Goal: Transaction & Acquisition: Purchase product/service

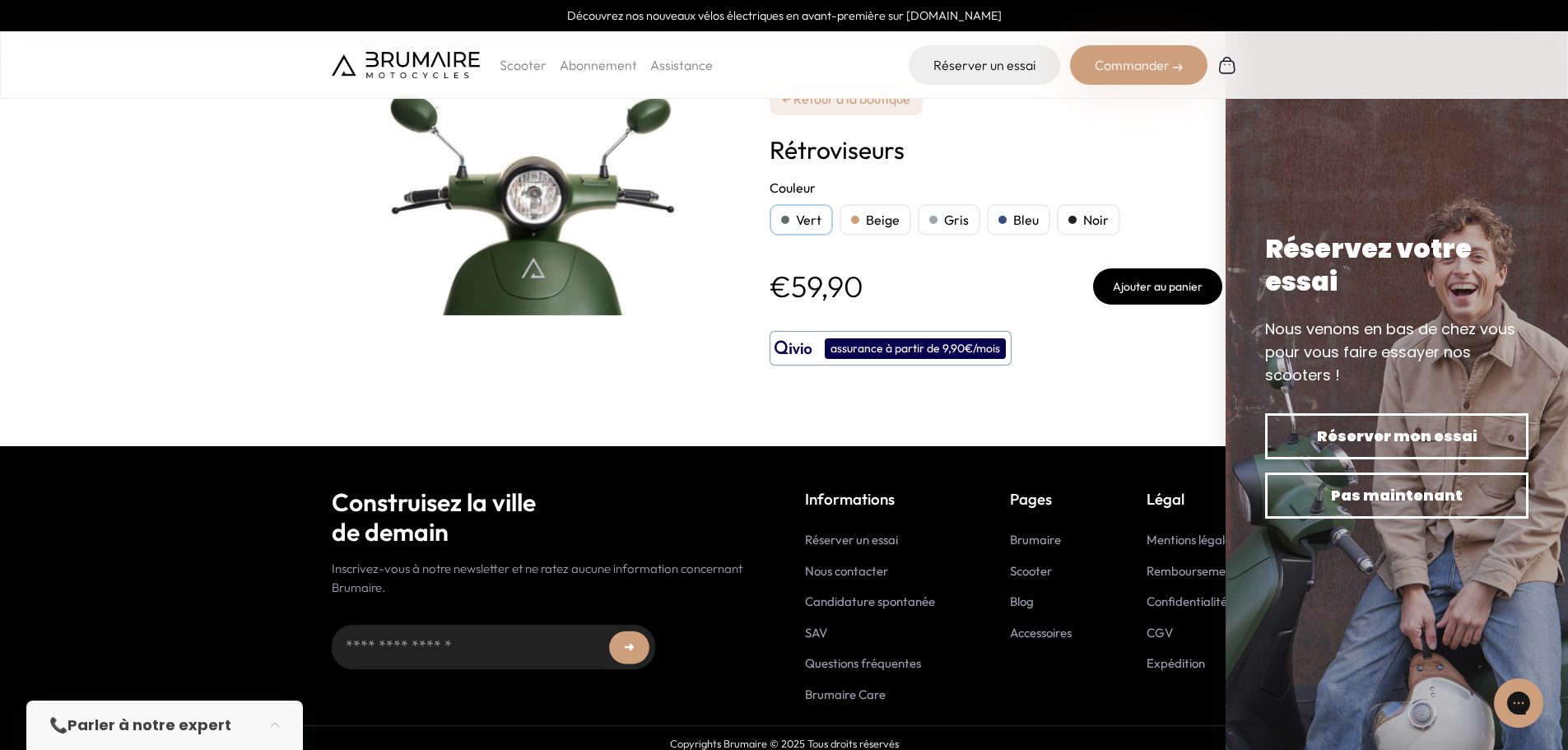
click at [1044, 131] on div "← Retour à la boutique Rétroviseurs **** ***** **** **** **** Couleur Vert Beig…" at bounding box center [996, 223] width 453 height 446
click at [1405, 502] on span "Pas maintenant" at bounding box center [1397, 496] width 206 height 23
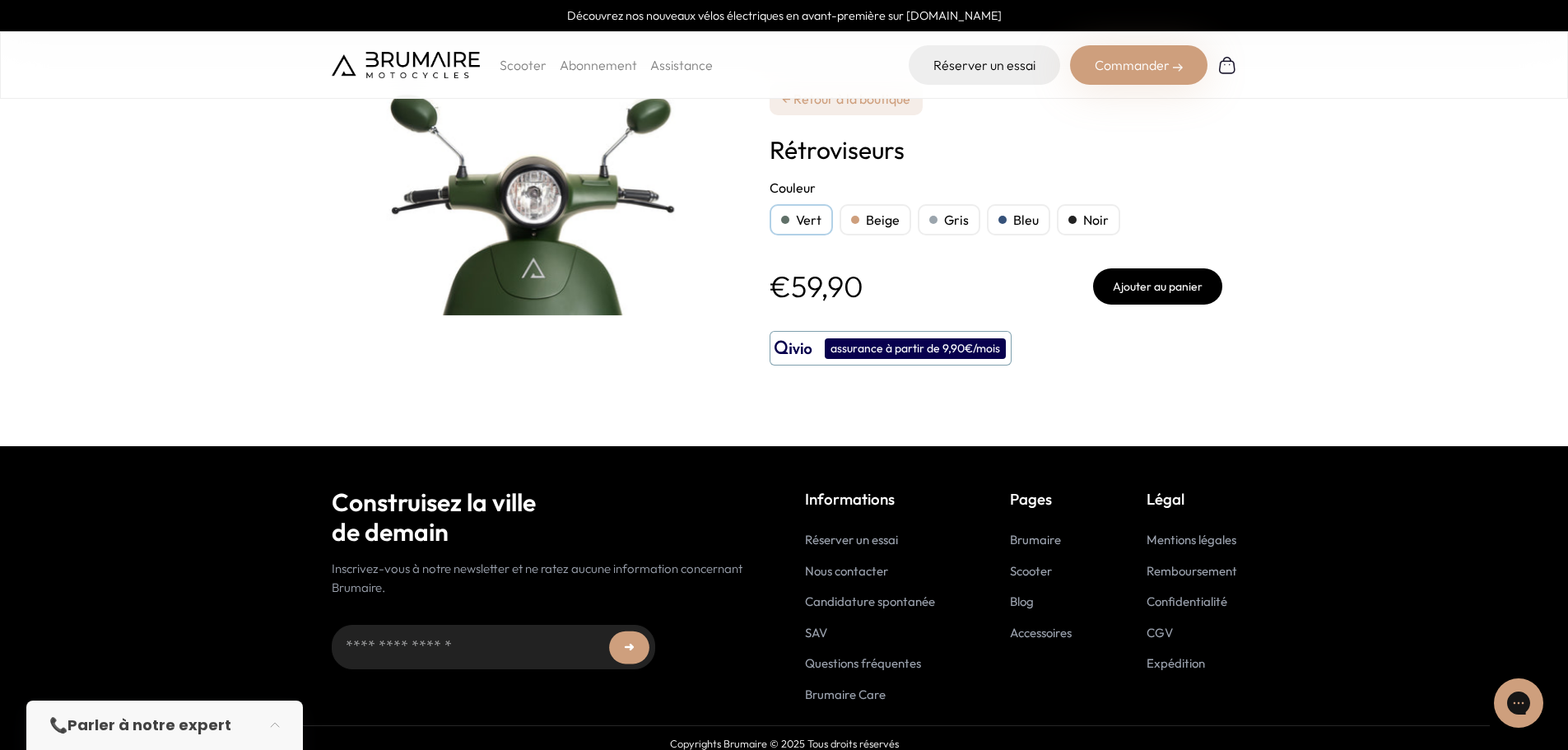
click at [826, 102] on link "← Retour à la boutique" at bounding box center [847, 99] width 153 height 33
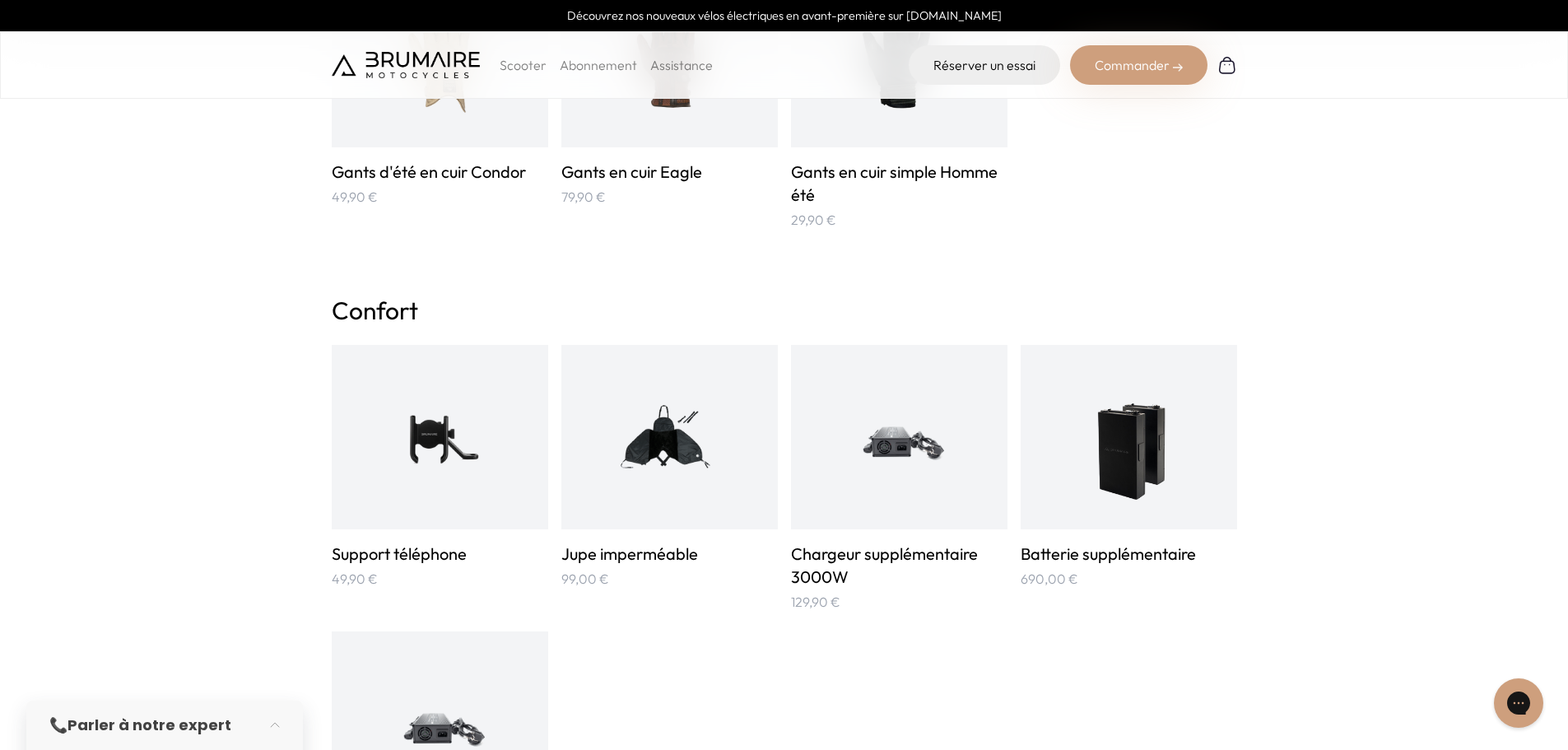
scroll to position [905, 0]
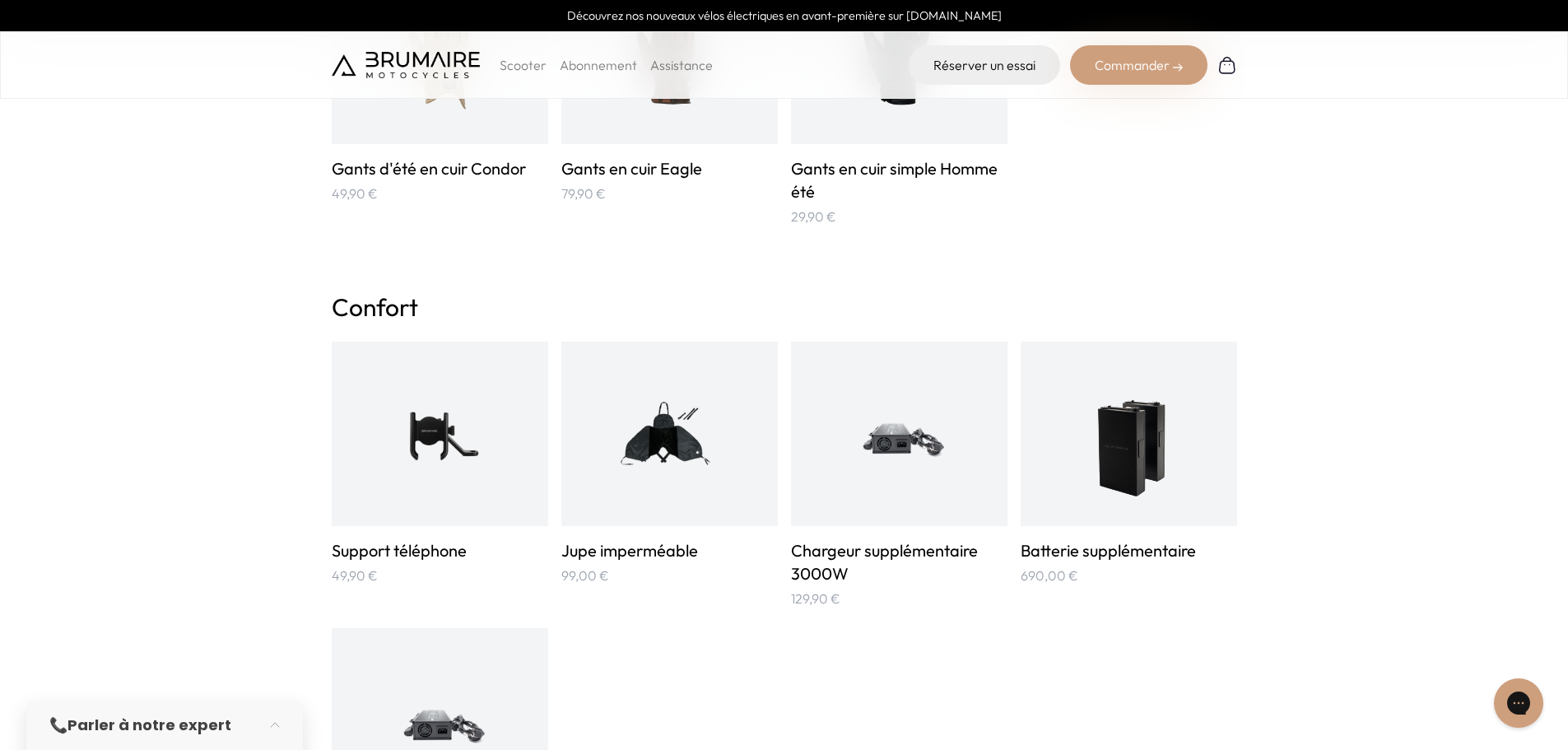
click at [476, 439] on img at bounding box center [439, 434] width 145 height 145
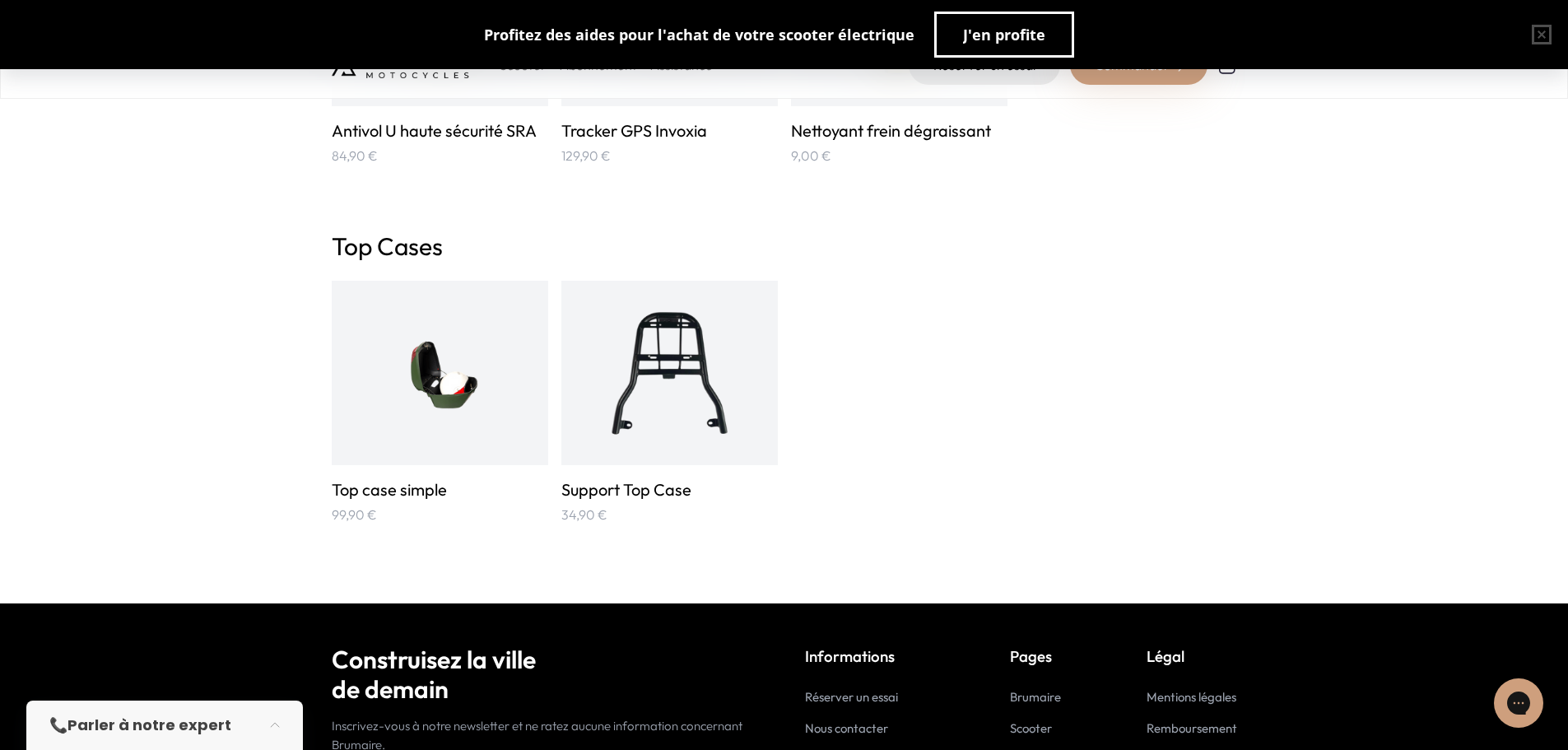
scroll to position [2717, 0]
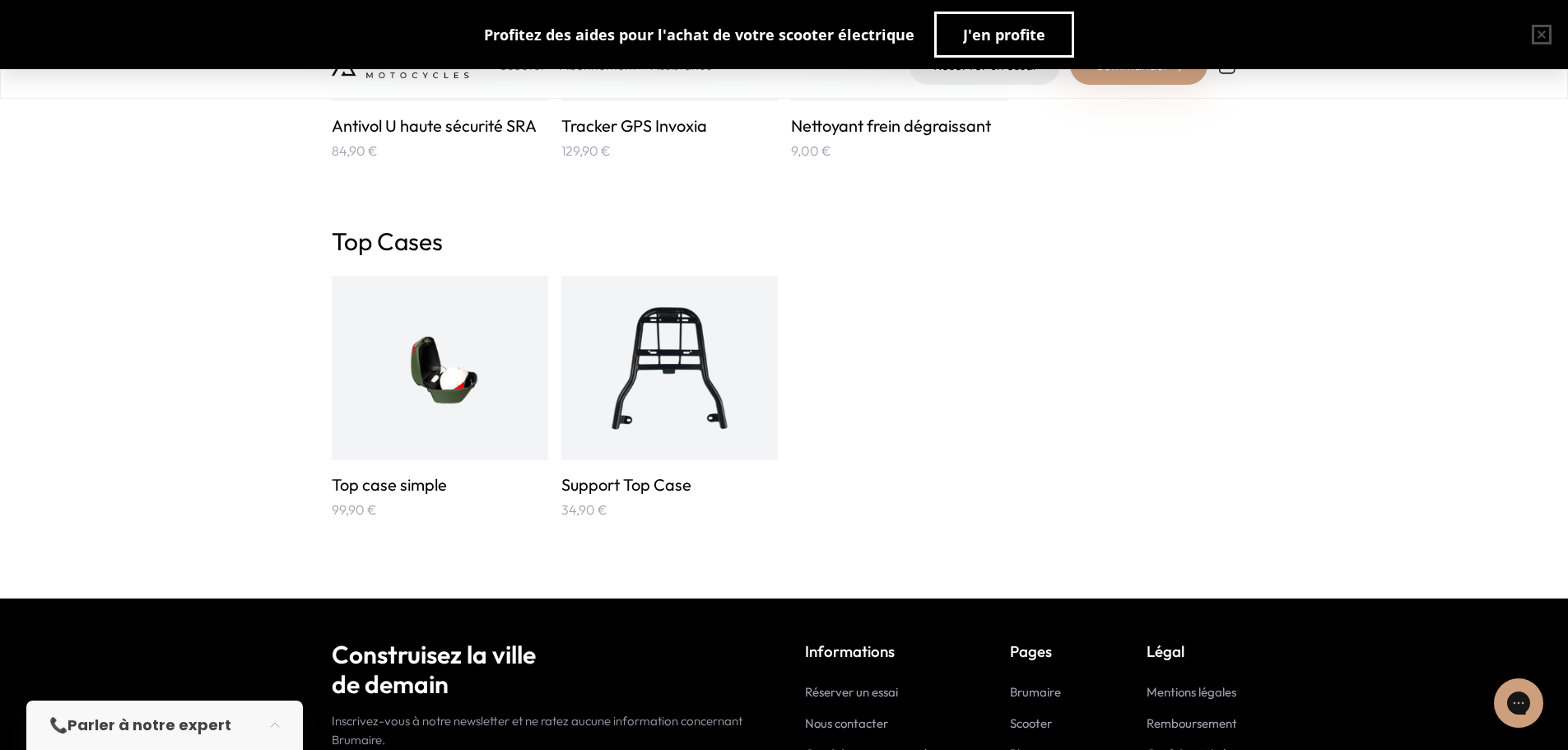
click at [433, 385] on img at bounding box center [439, 367] width 145 height 145
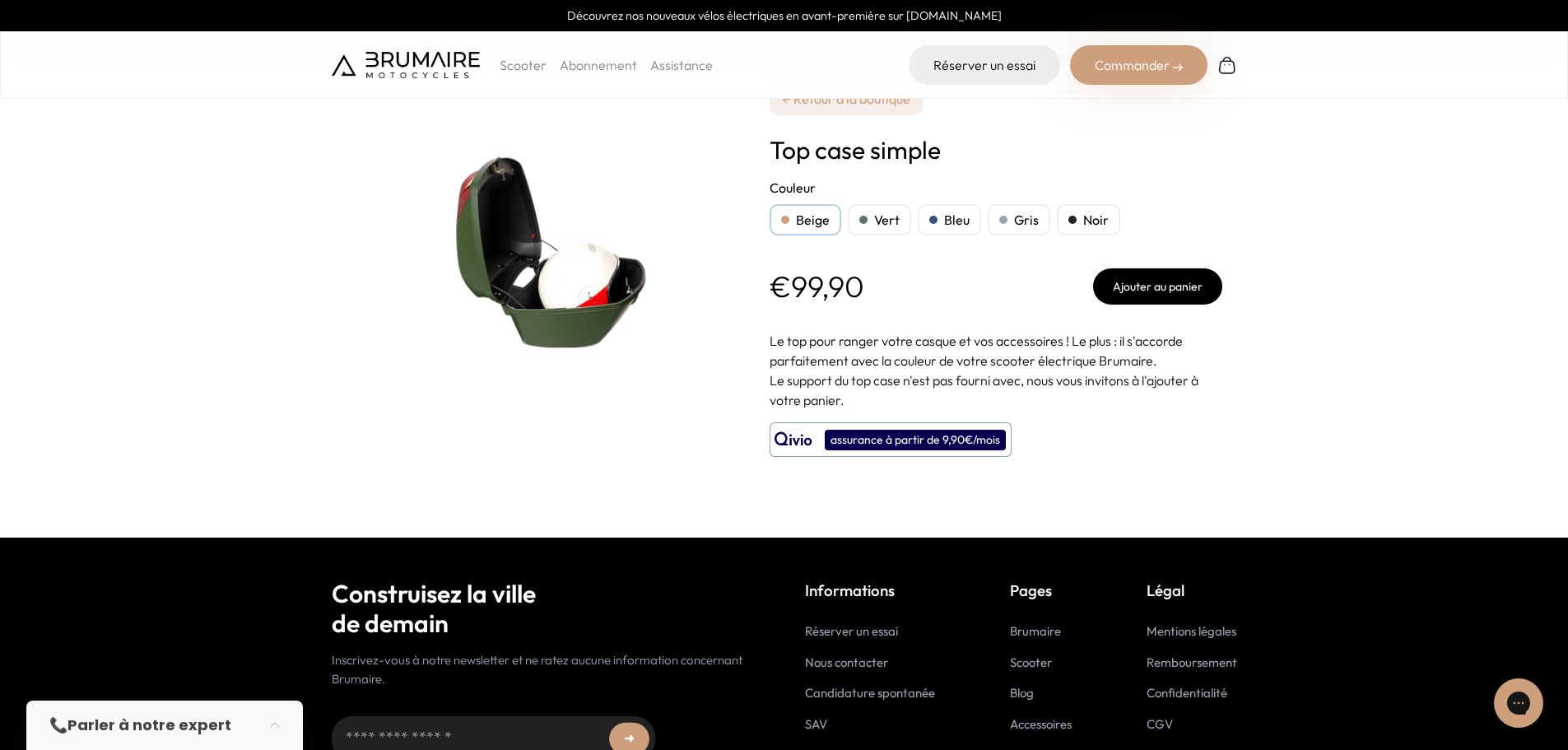
click at [867, 214] on div "Vert" at bounding box center [879, 220] width 63 height 32
click at [534, 68] on p "Scooter" at bounding box center [523, 65] width 47 height 20
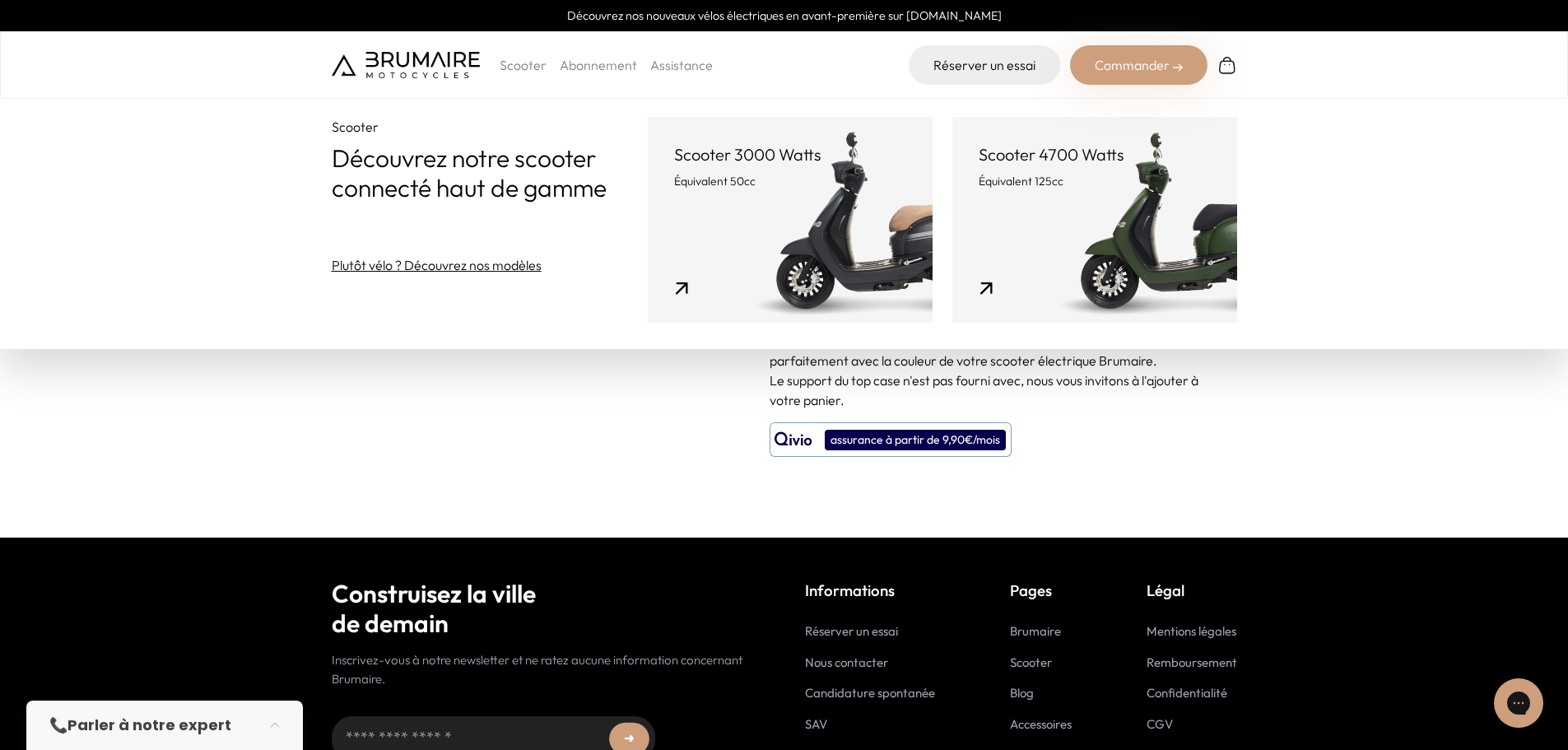
click at [1053, 208] on link "Scooter 4700 Watts Équivalent 125cc" at bounding box center [1094, 220] width 285 height 206
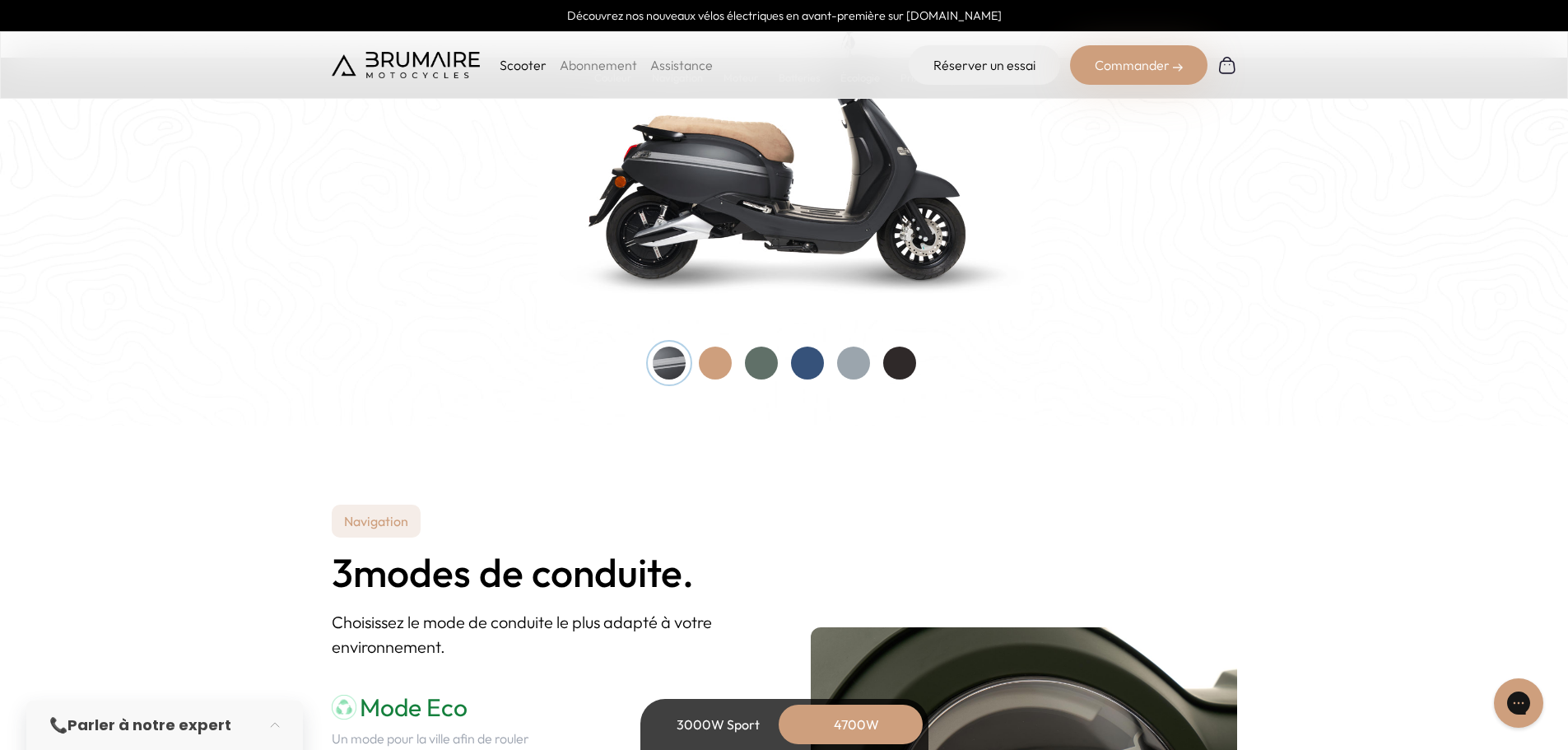
scroll to position [1729, 0]
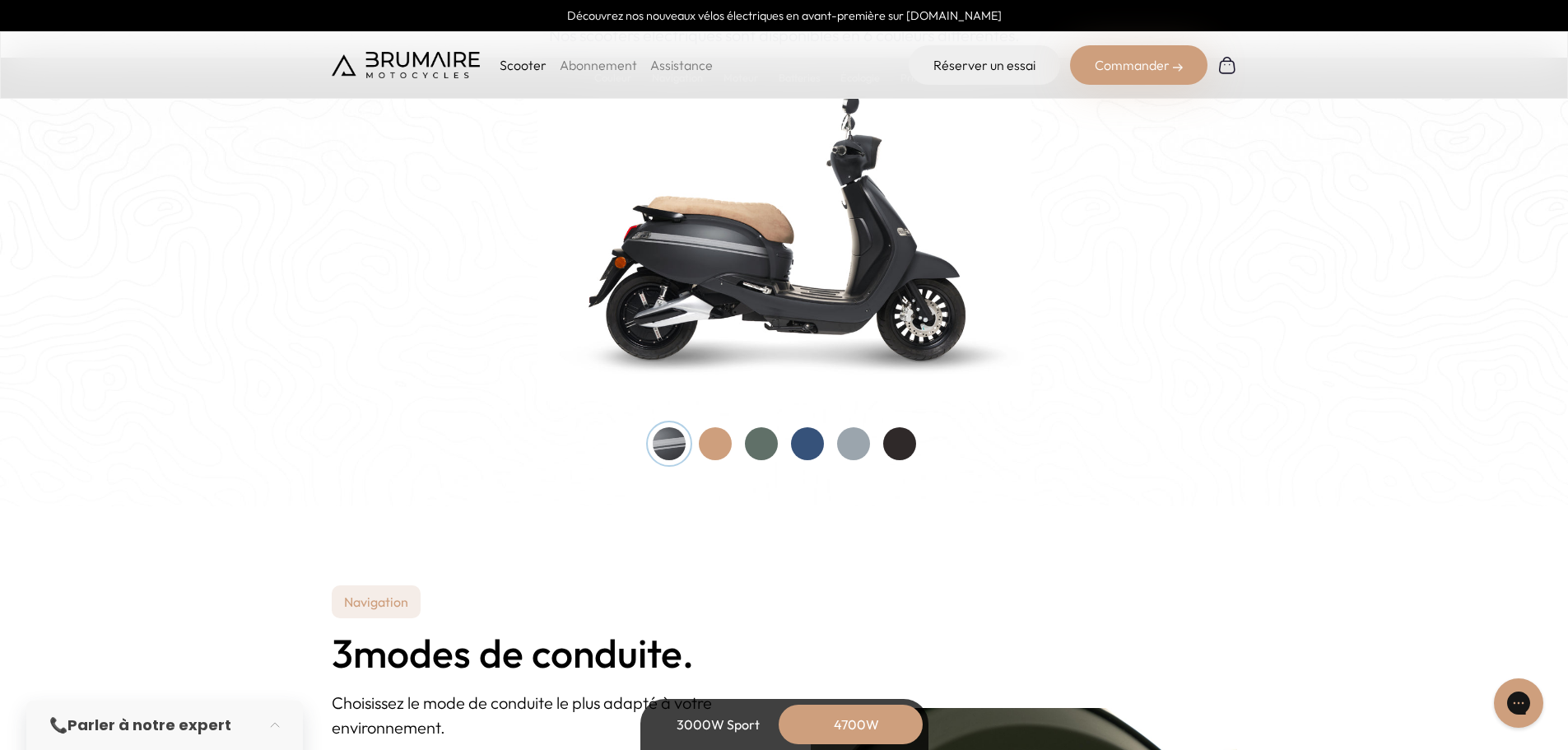
click at [771, 434] on div at bounding box center [761, 444] width 33 height 33
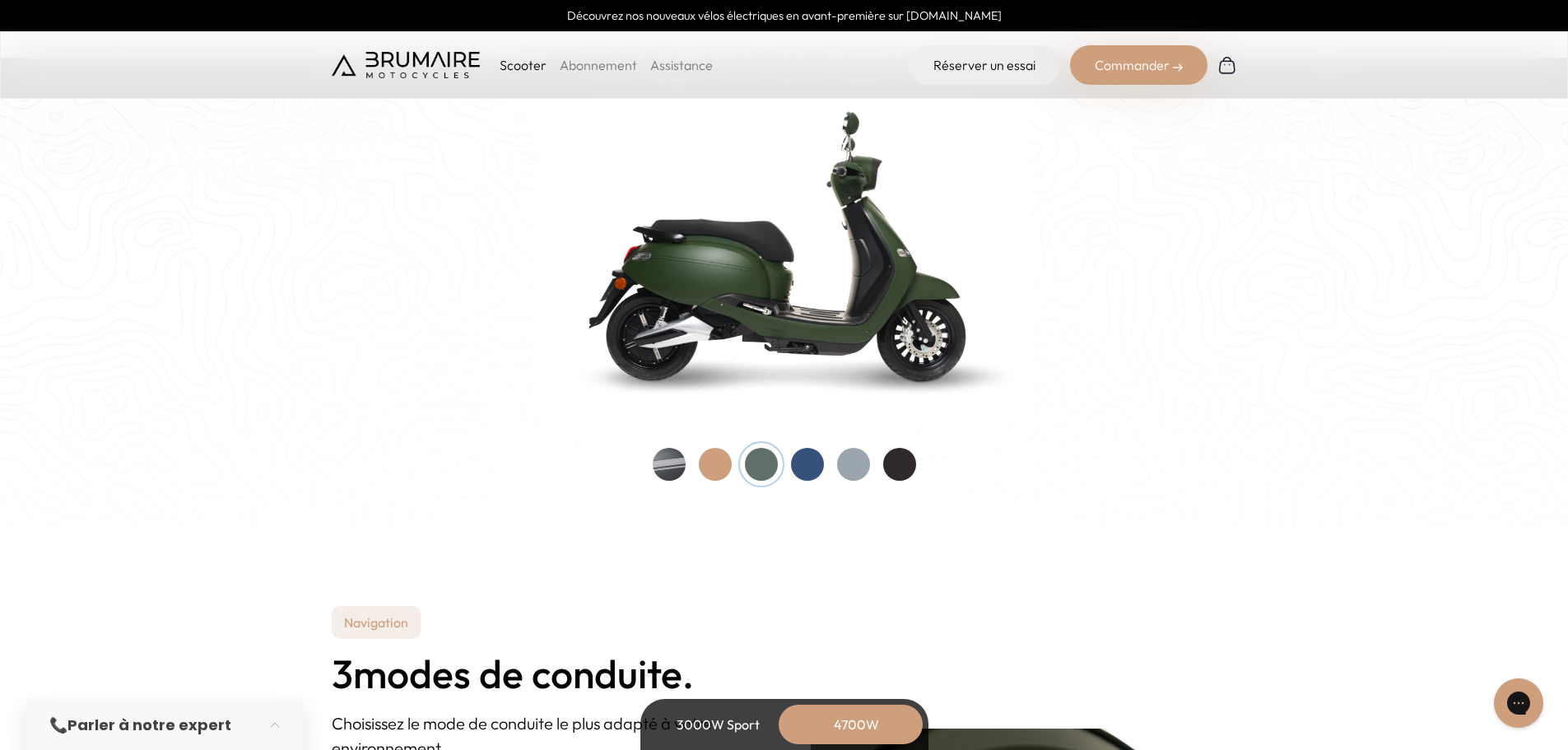
scroll to position [1647, 0]
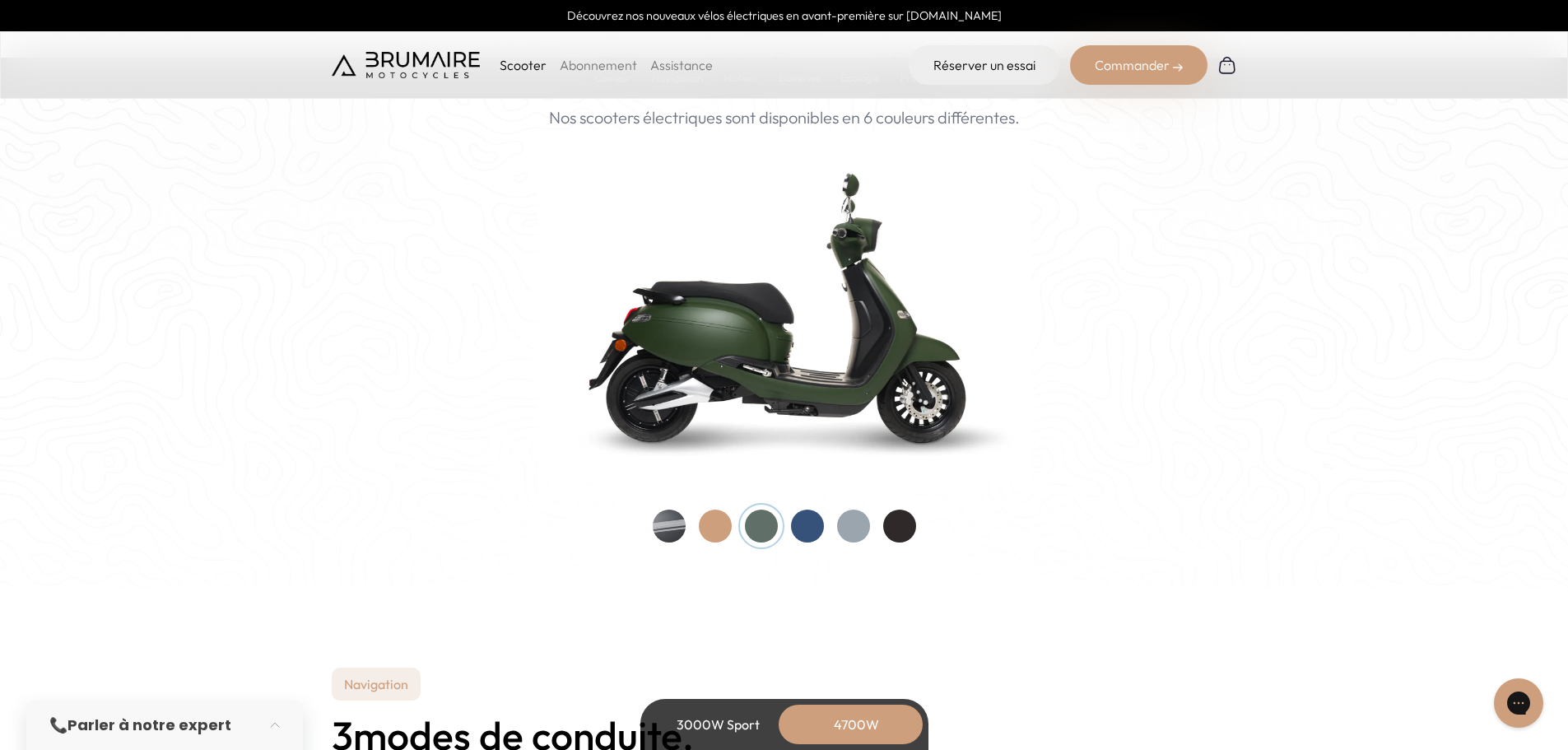
click at [667, 527] on div at bounding box center [669, 526] width 33 height 33
click at [708, 514] on div at bounding box center [715, 526] width 33 height 33
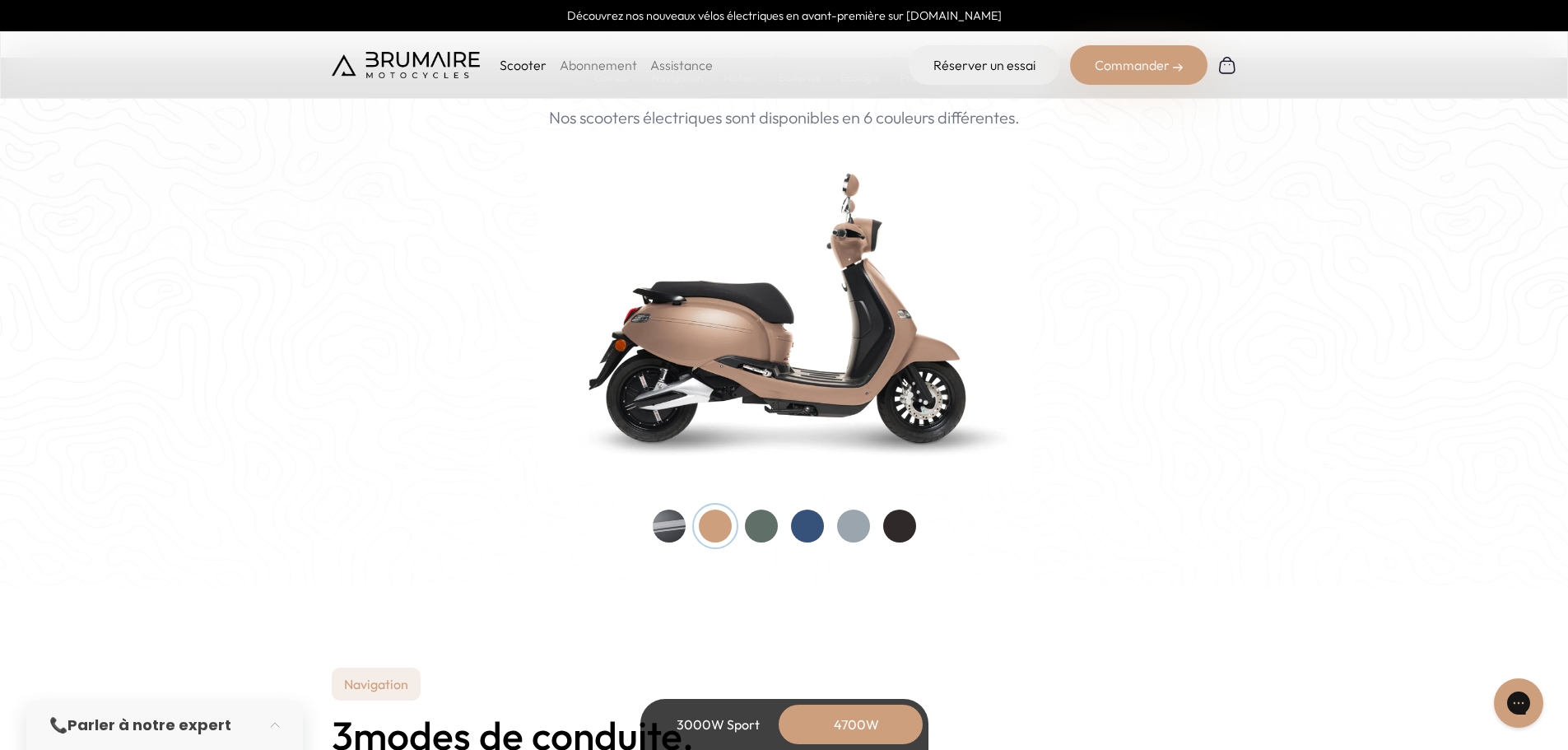
click at [765, 520] on div at bounding box center [761, 526] width 33 height 33
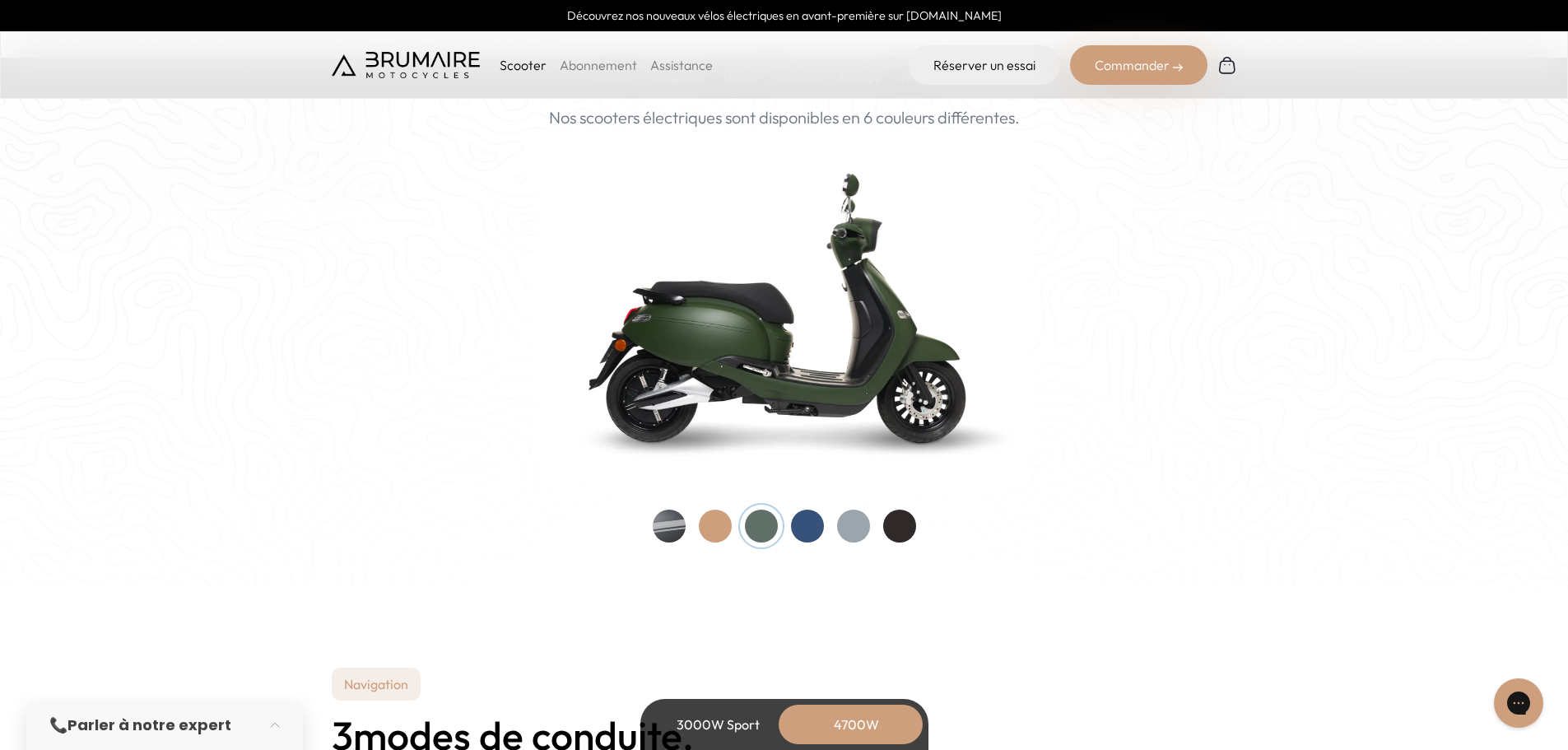
click at [794, 520] on div at bounding box center [807, 526] width 33 height 33
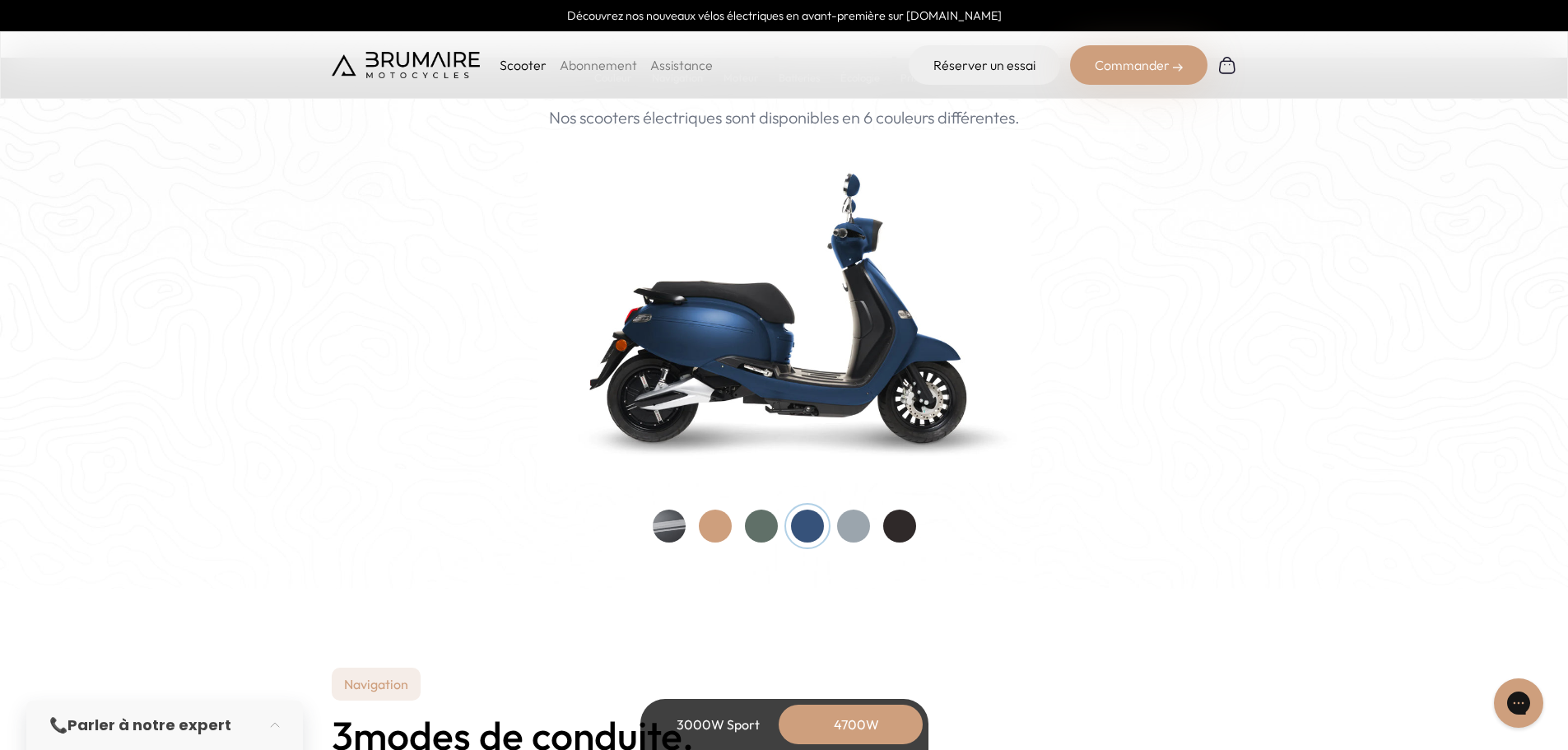
click at [849, 522] on div at bounding box center [854, 526] width 33 height 33
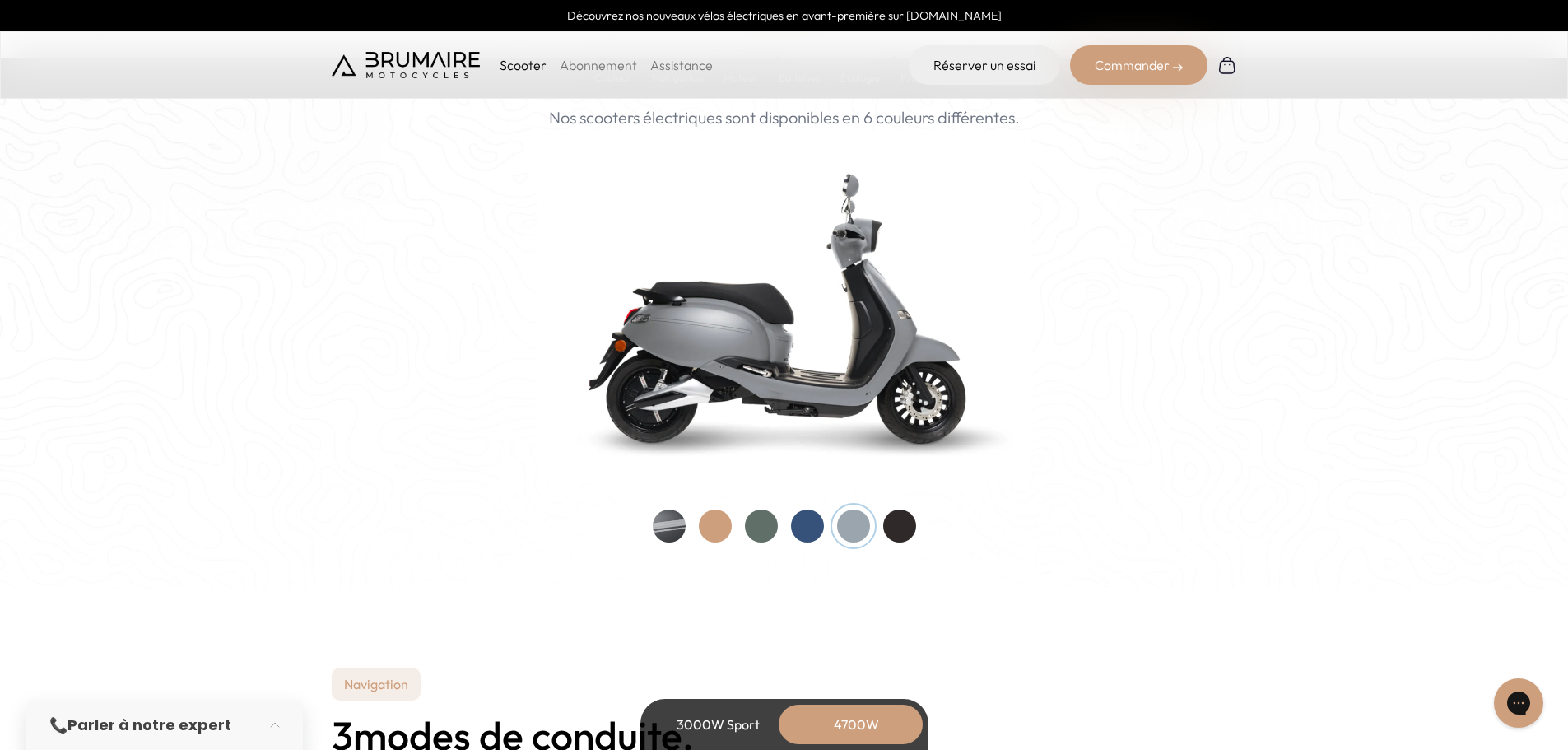
click at [891, 529] on div at bounding box center [900, 526] width 33 height 33
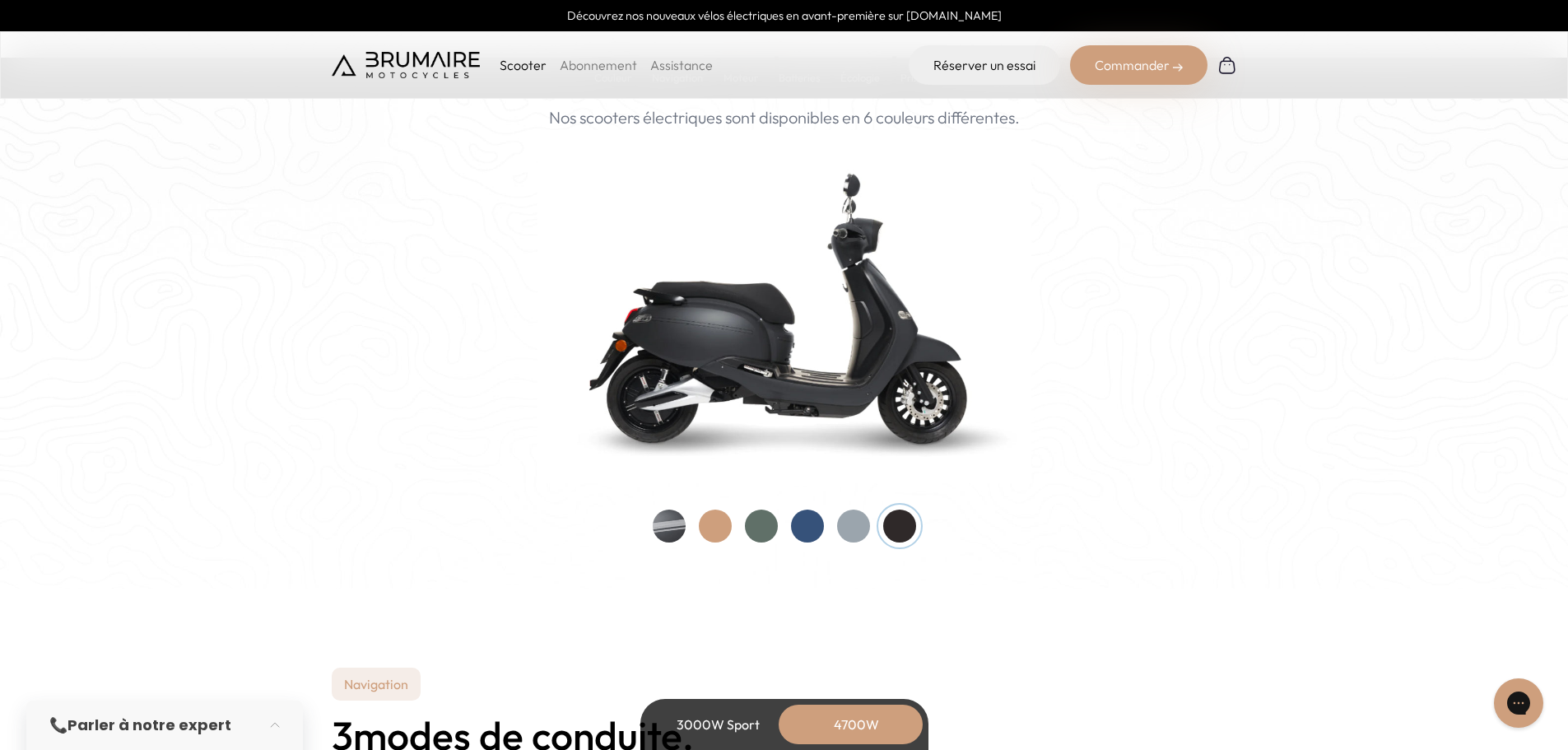
click at [759, 529] on div at bounding box center [761, 526] width 33 height 33
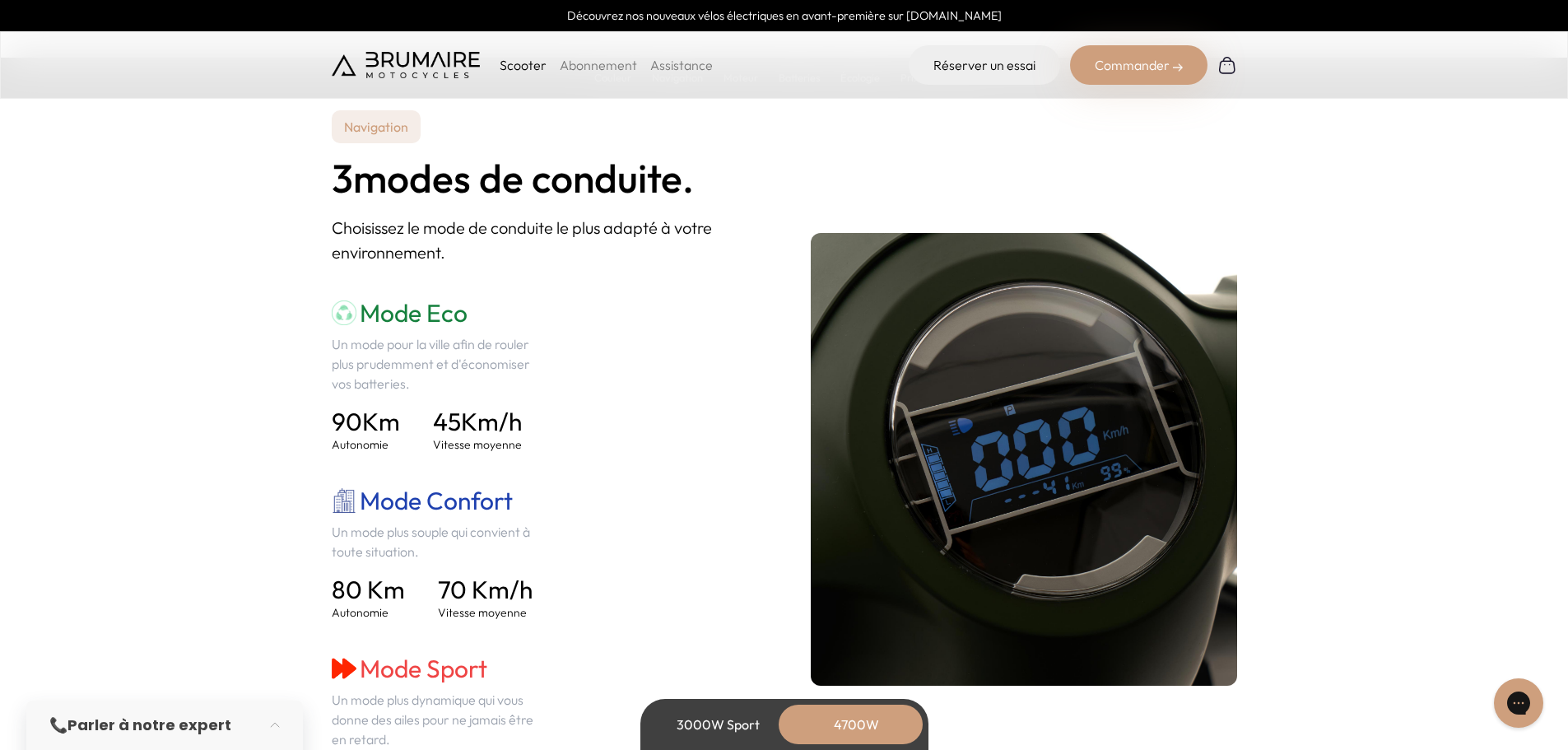
scroll to position [2223, 0]
